Goal: Browse casually

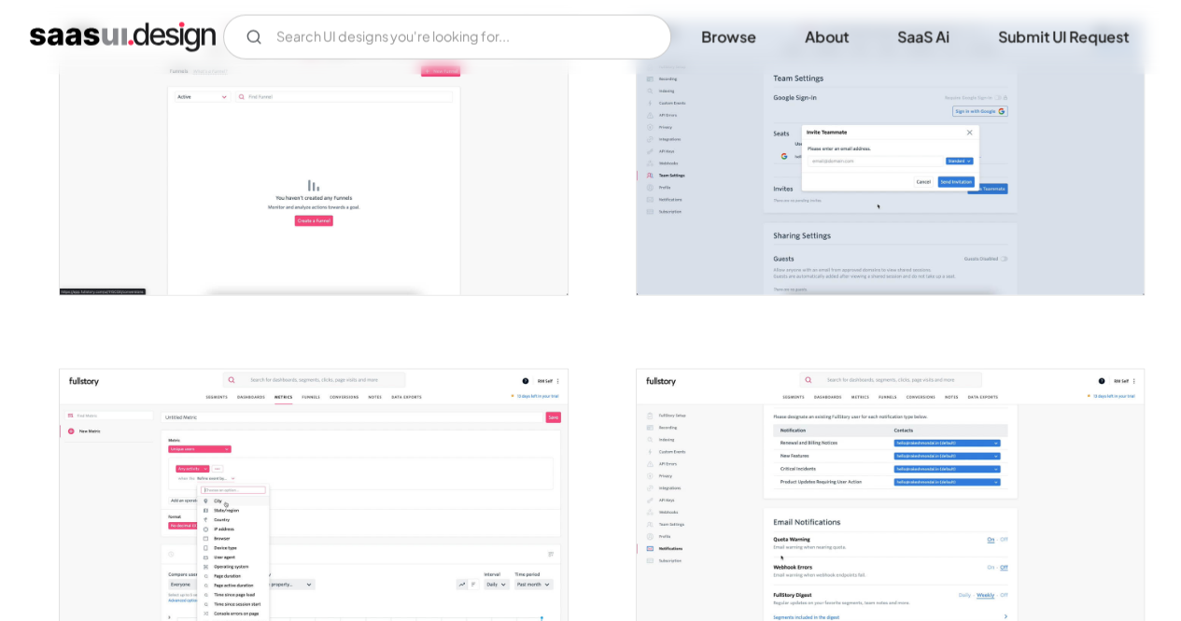
scroll to position [1818, 0]
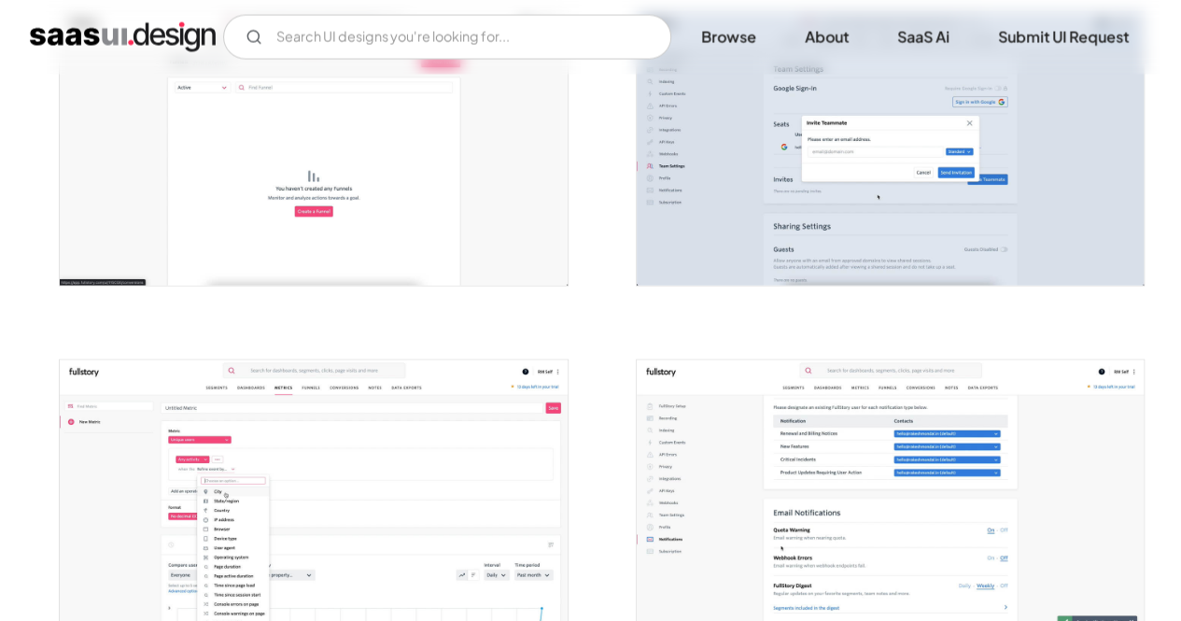
click at [434, 234] on img "open lightbox" at bounding box center [313, 148] width 507 height 273
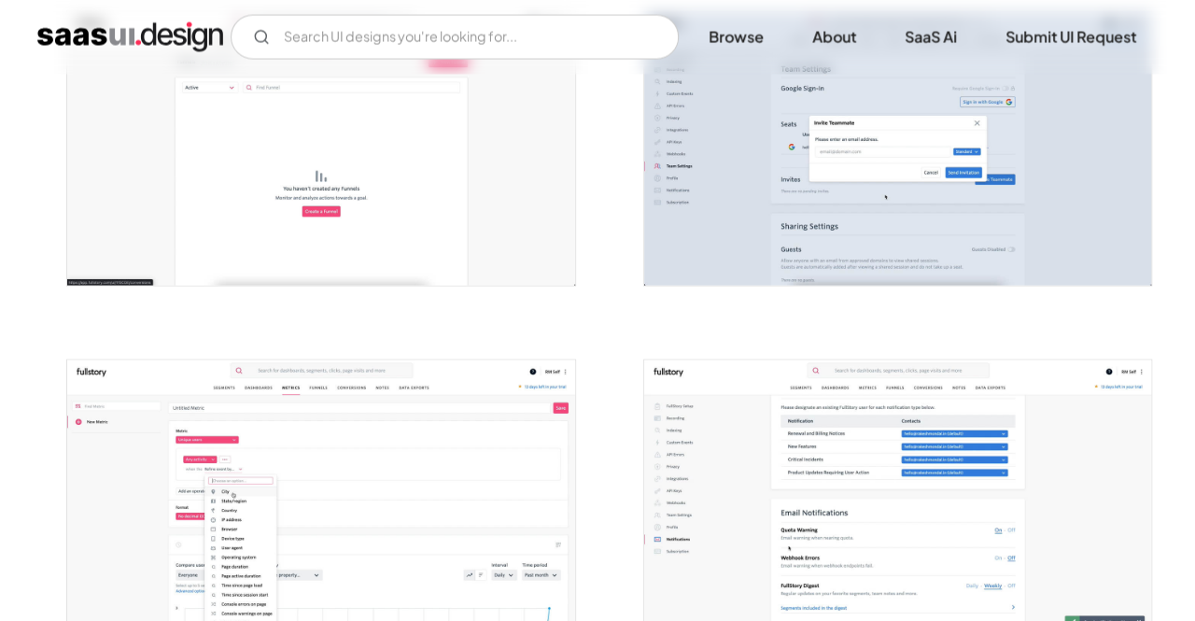
scroll to position [1831, 0]
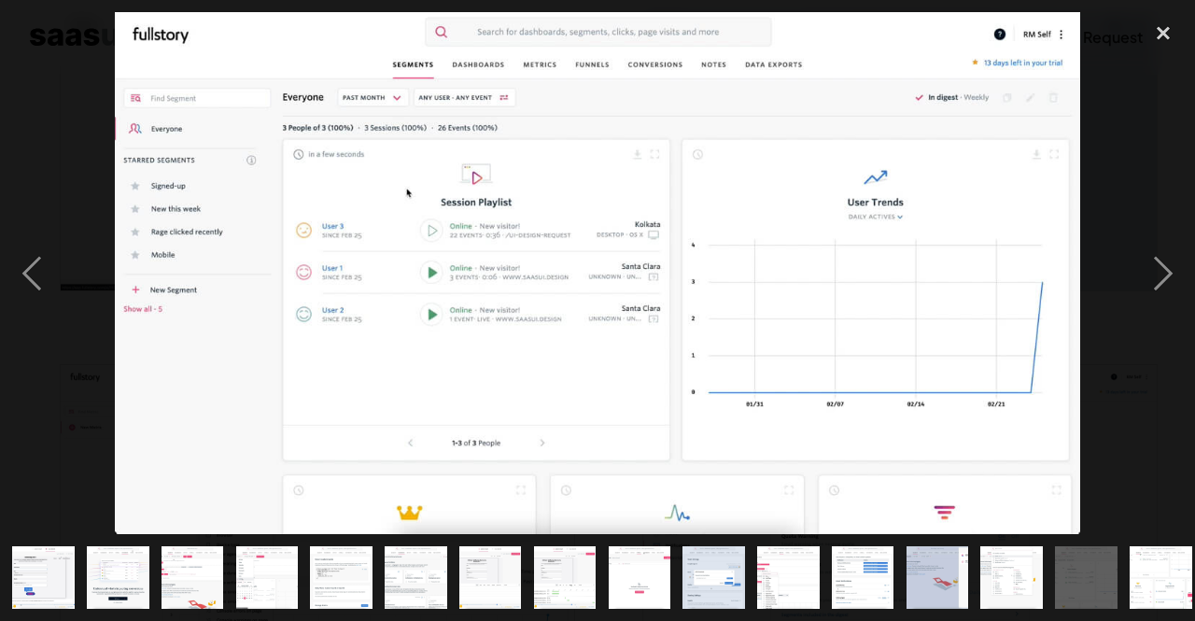
click at [434, 234] on img at bounding box center [598, 273] width 966 height 522
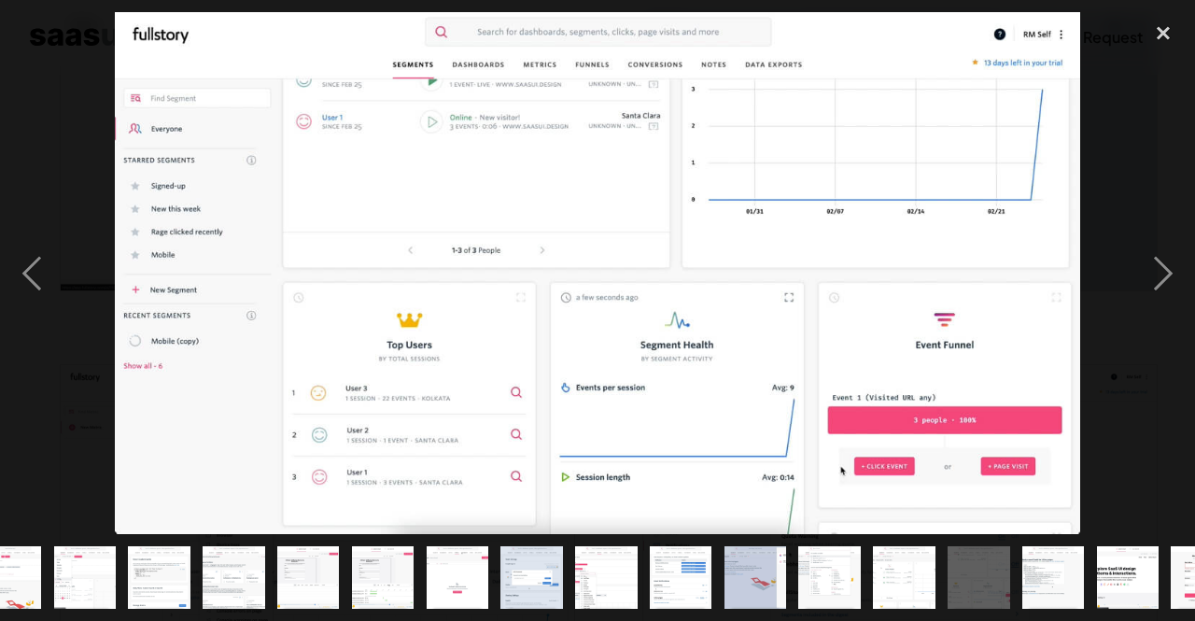
scroll to position [0, 233]
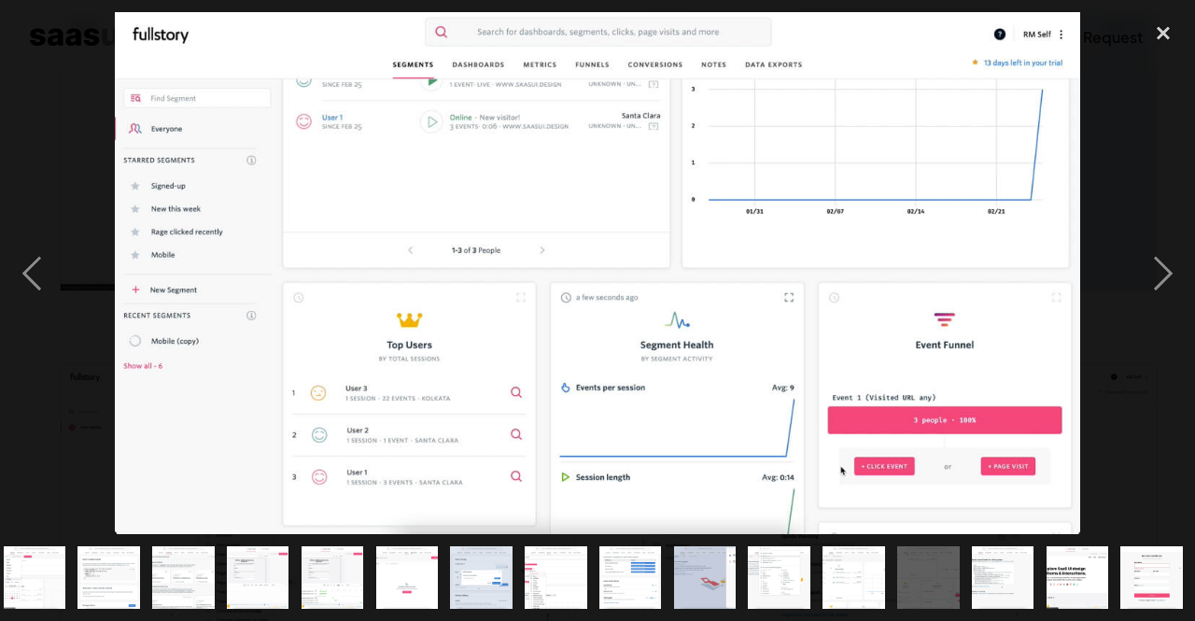
click at [674, 234] on img at bounding box center [598, 273] width 966 height 522
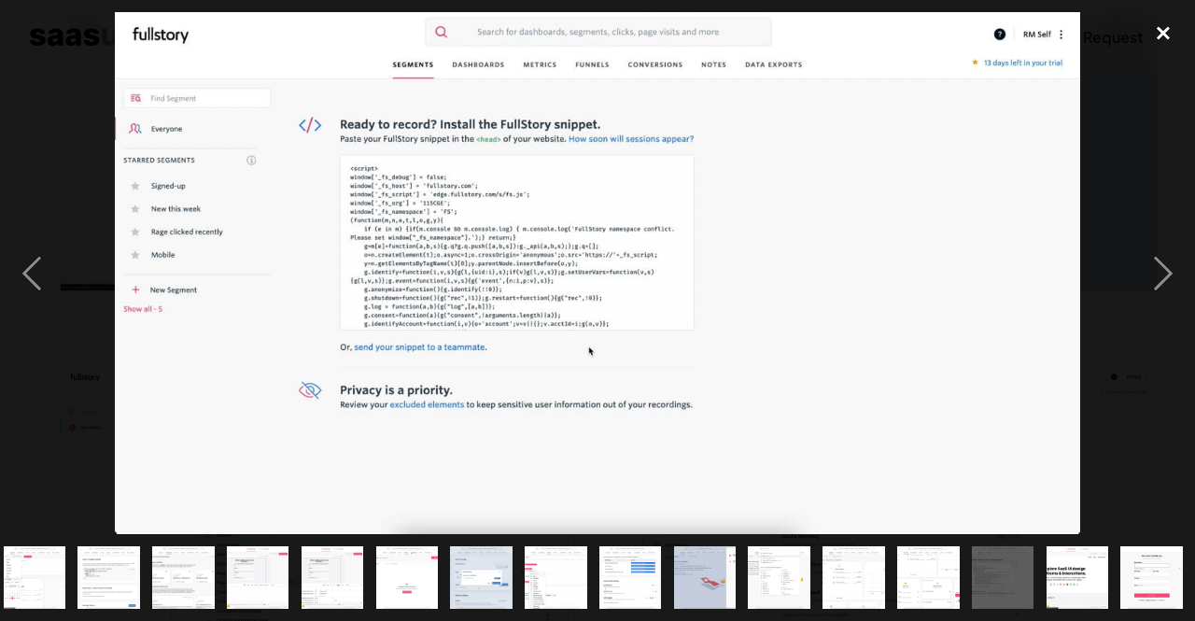
click at [1157, 46] on div "close lightbox" at bounding box center [1162, 32] width 63 height 41
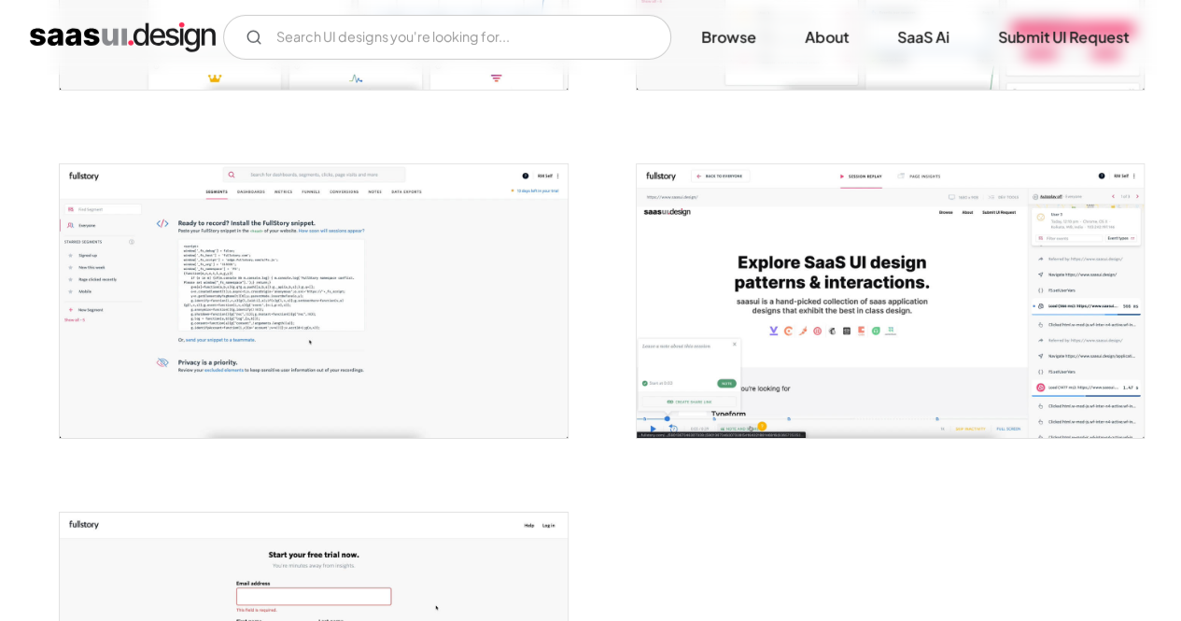
scroll to position [3061, 0]
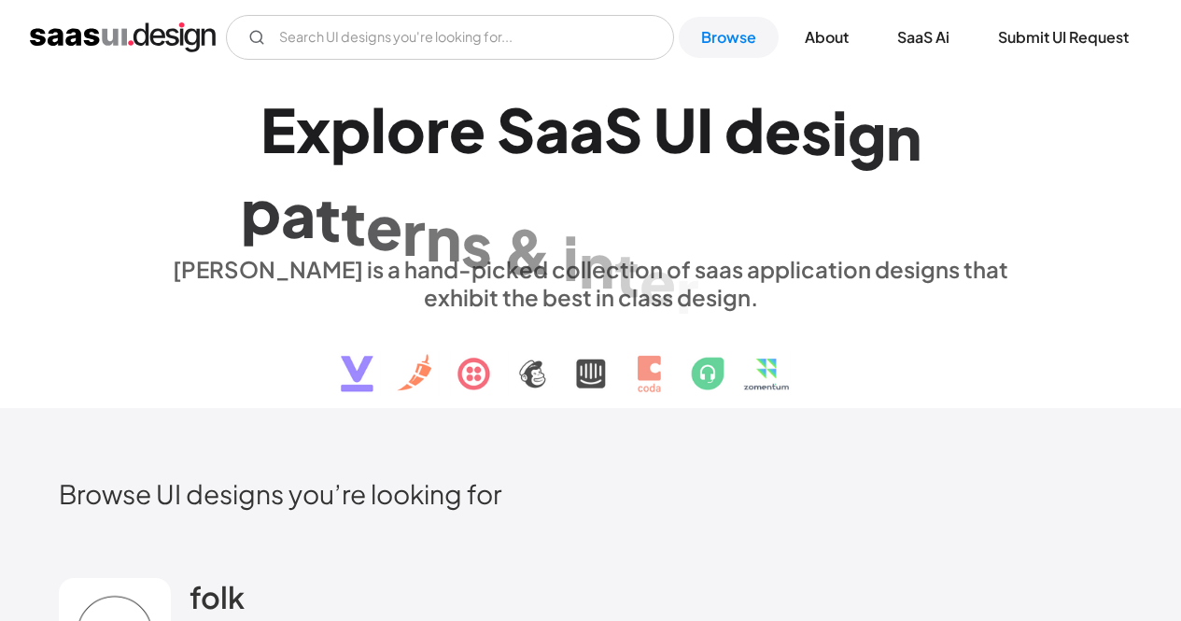
scroll to position [2423, 0]
